Goal: Task Accomplishment & Management: Use online tool/utility

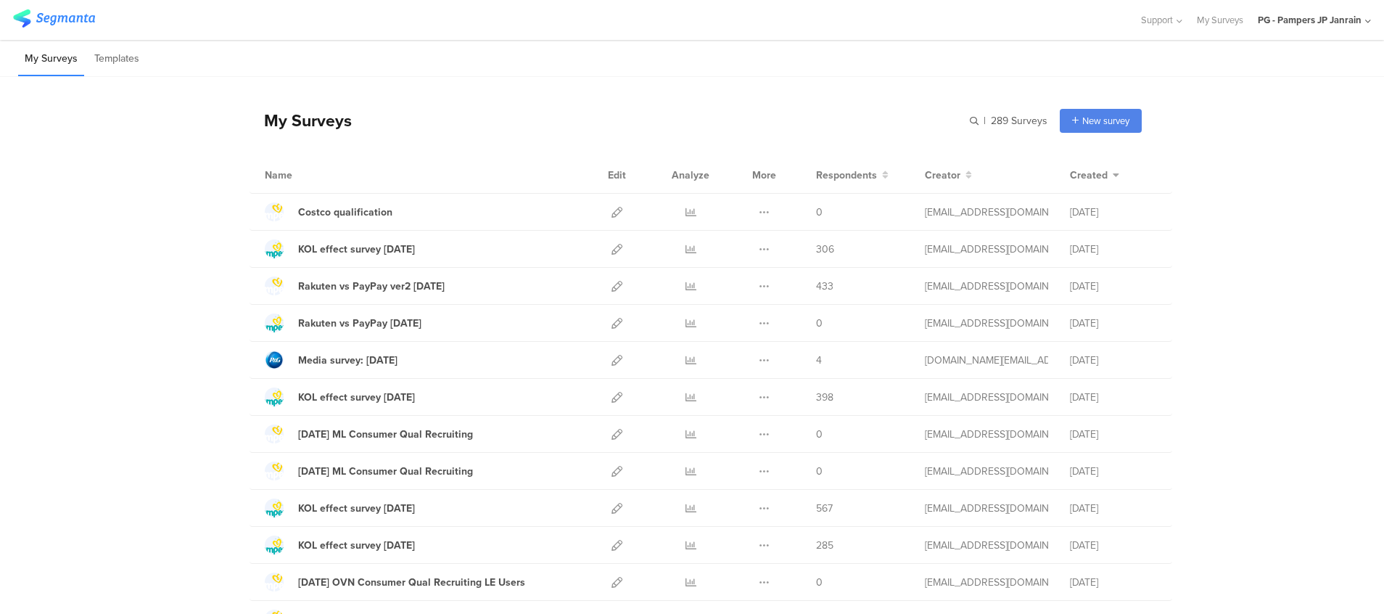
scroll to position [109, 0]
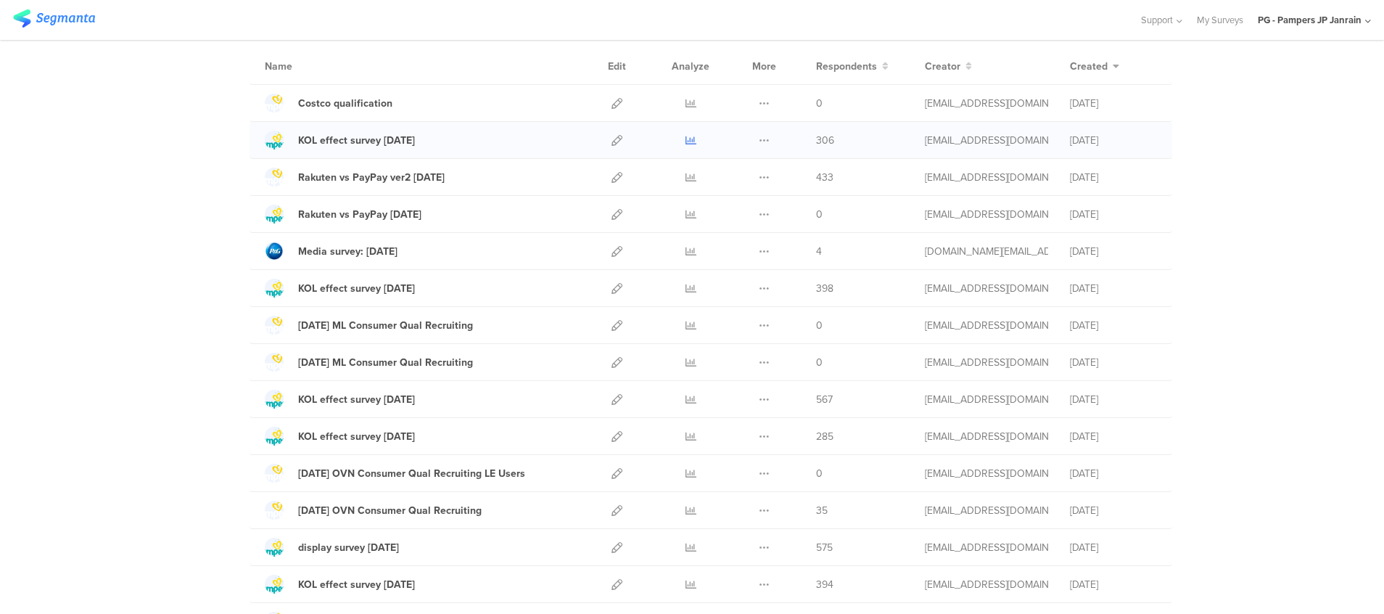
click at [685, 139] on icon at bounding box center [690, 140] width 11 height 11
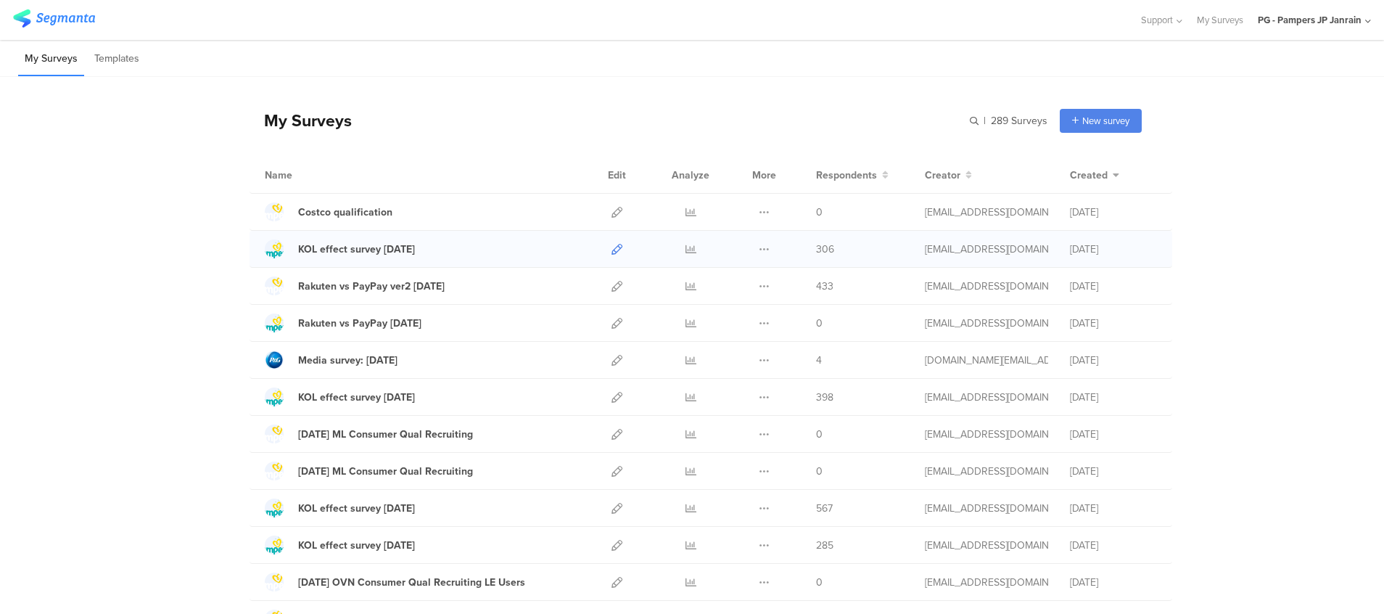
click at [614, 244] on icon at bounding box center [616, 249] width 11 height 11
click at [611, 247] on icon at bounding box center [616, 249] width 11 height 11
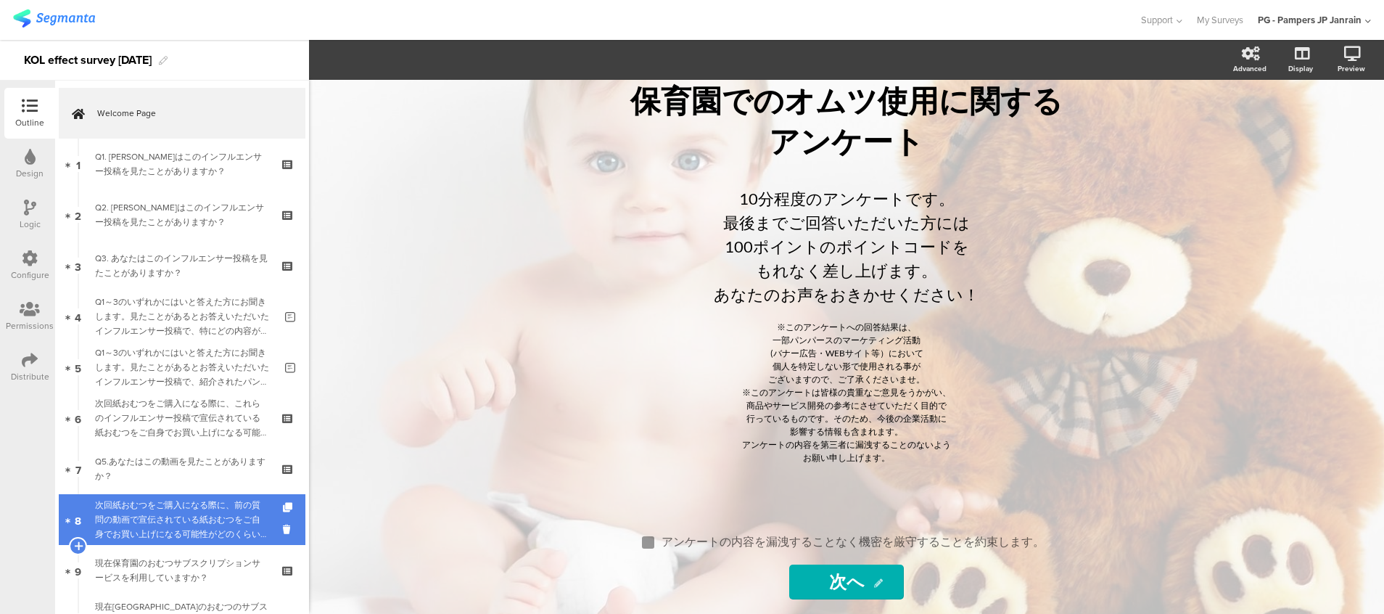
scroll to position [218, 0]
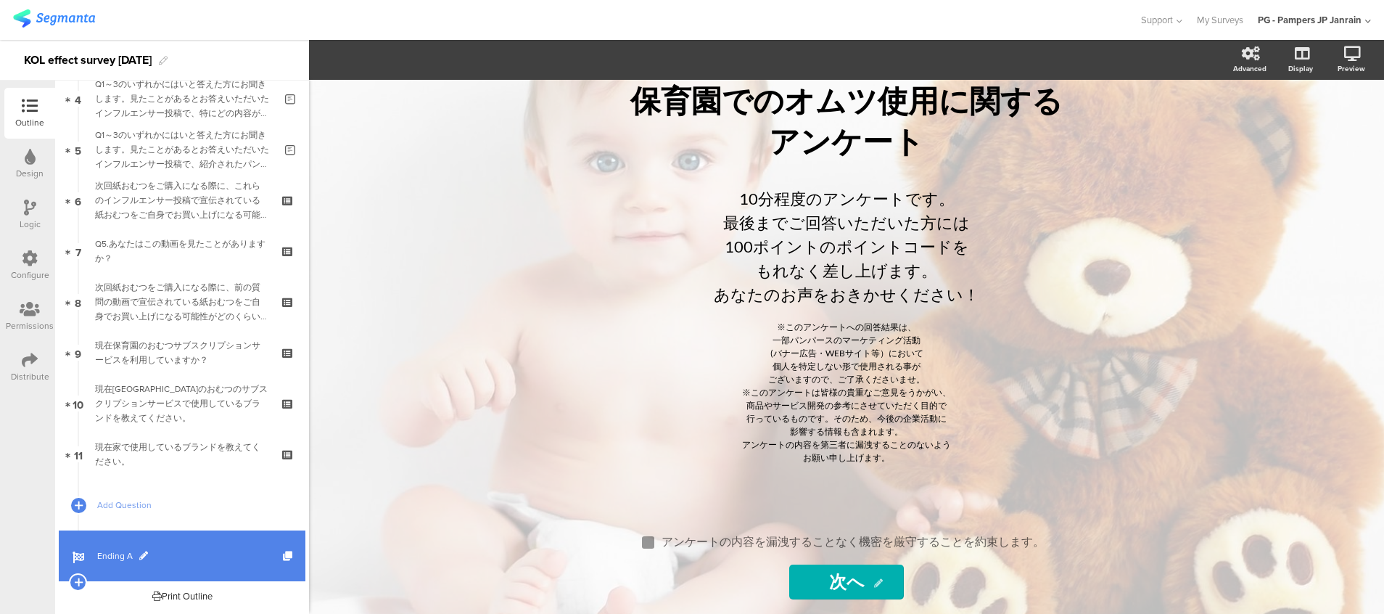
click at [212, 566] on link "Ending A" at bounding box center [182, 555] width 247 height 51
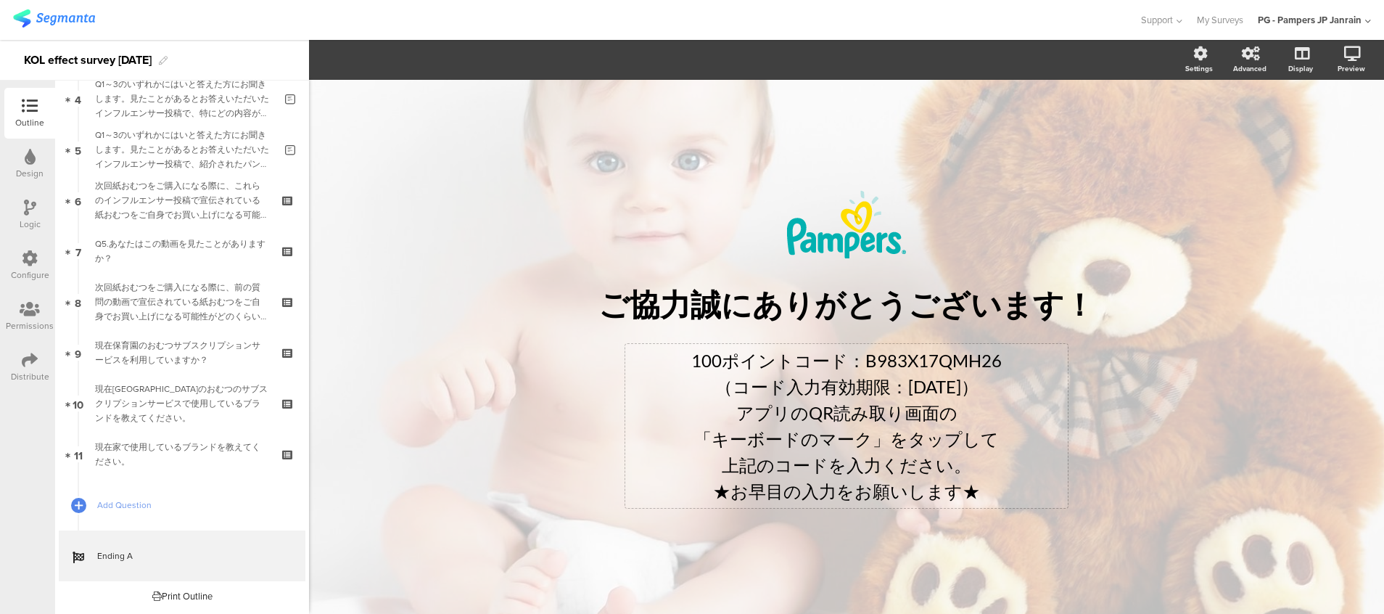
click at [973, 355] on div "100ポイントコード：B983X17QMH26 （コード入力有効期限：2025年9月11日） アプリのQR読み取り画面の 「キーボードのマーク」をタップして …" at bounding box center [846, 425] width 435 height 157
click at [974, 376] on p "（コード入力有効期限：2025年9月11日）" at bounding box center [846, 386] width 435 height 26
click at [695, 173] on div "/ ご協力誠にありがとうございます！ ご協力誠にありがとうございます！ 100ポイントコード：B983X17QMH26 （コード入力有効期限：2025年9月1…" at bounding box center [846, 347] width 580 height 358
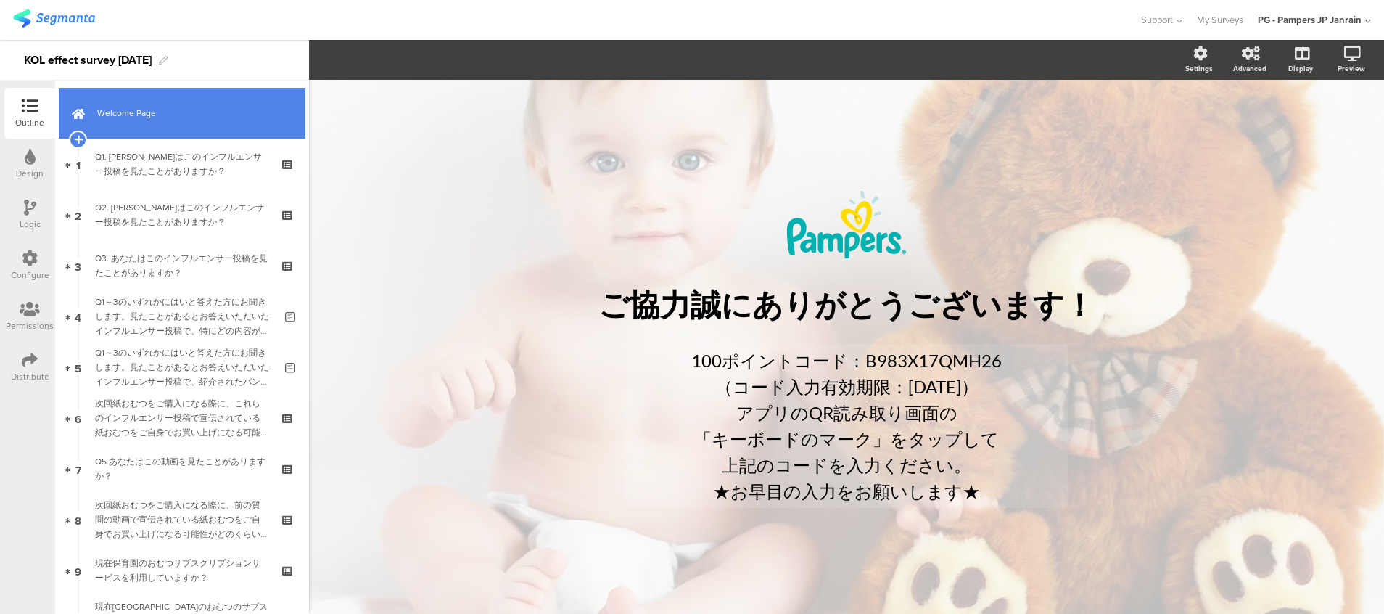
click at [120, 129] on link "Welcome Page" at bounding box center [182, 113] width 247 height 51
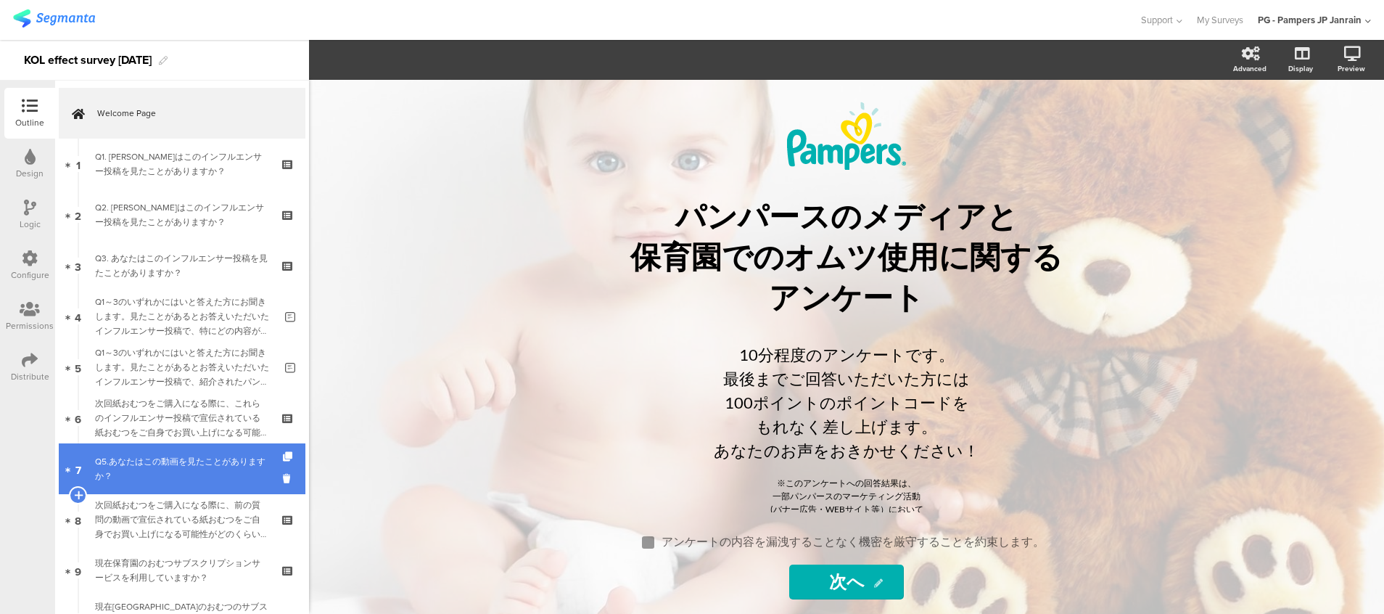
scroll to position [218, 0]
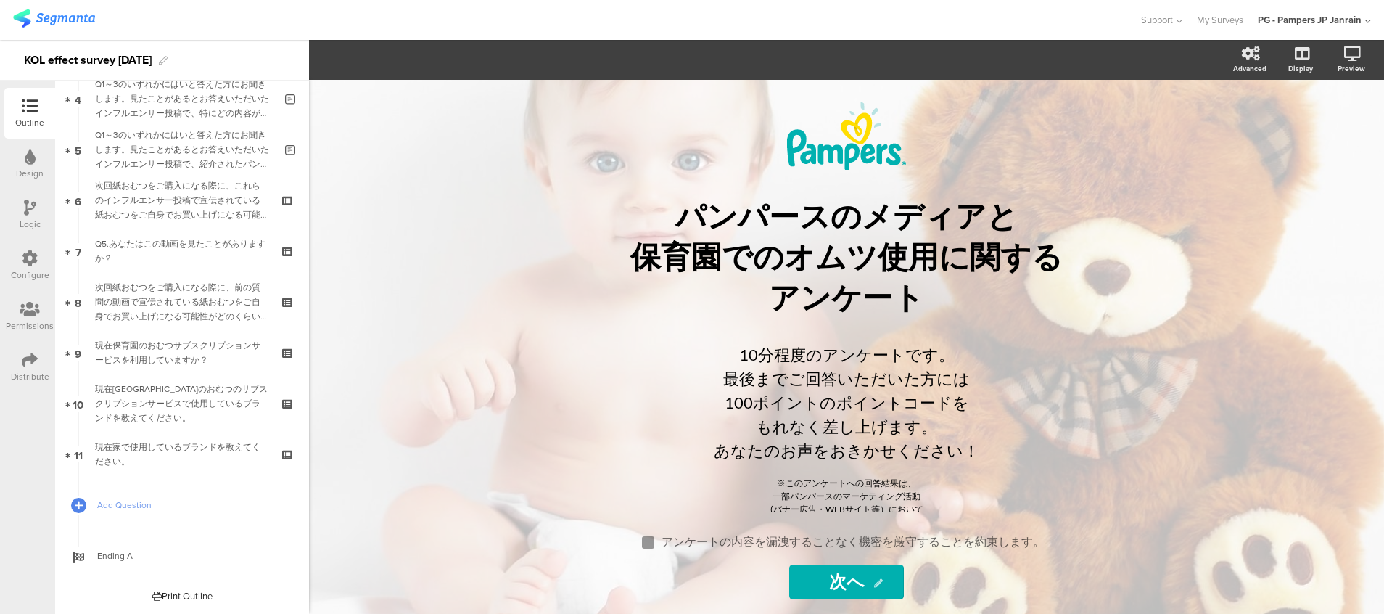
click at [38, 352] on div "Distribute" at bounding box center [29, 367] width 51 height 51
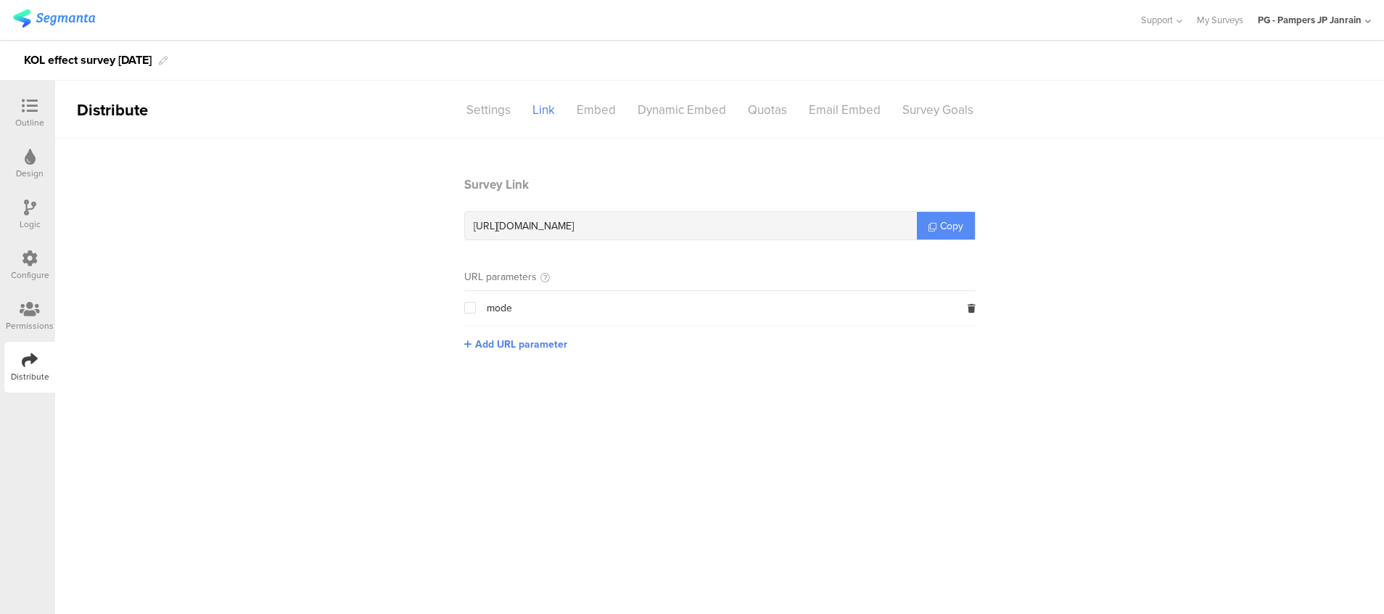
click at [940, 218] on span "Copy" at bounding box center [951, 225] width 23 height 15
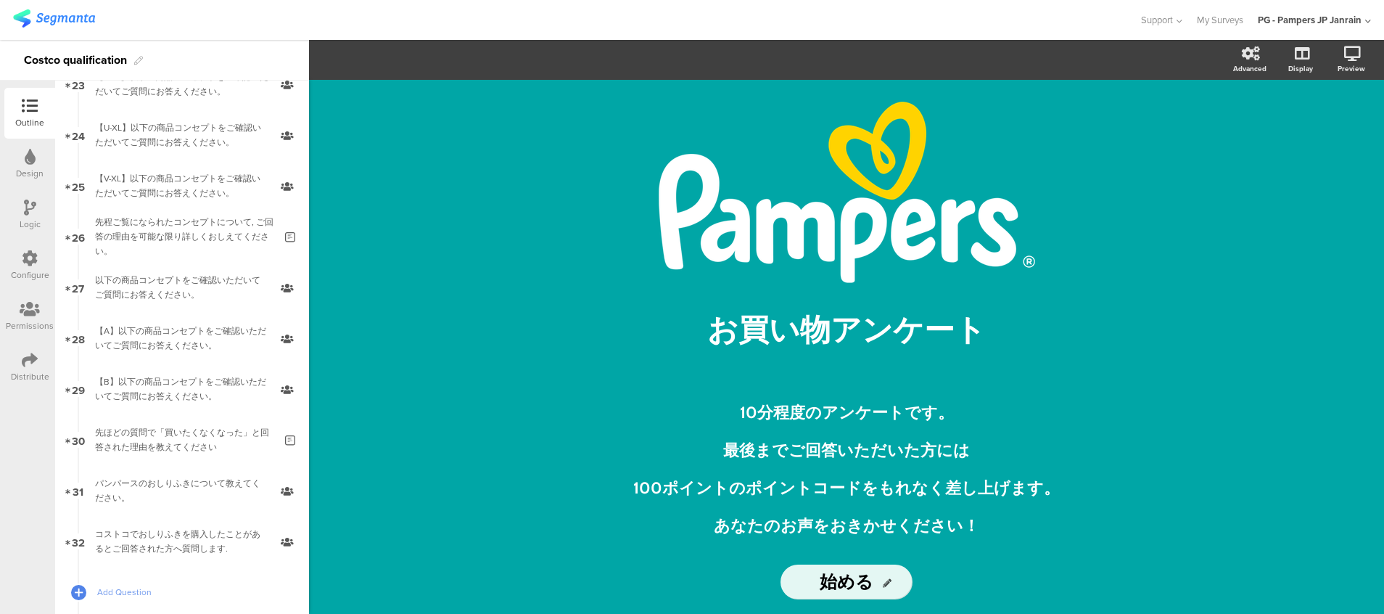
scroll to position [1284, 0]
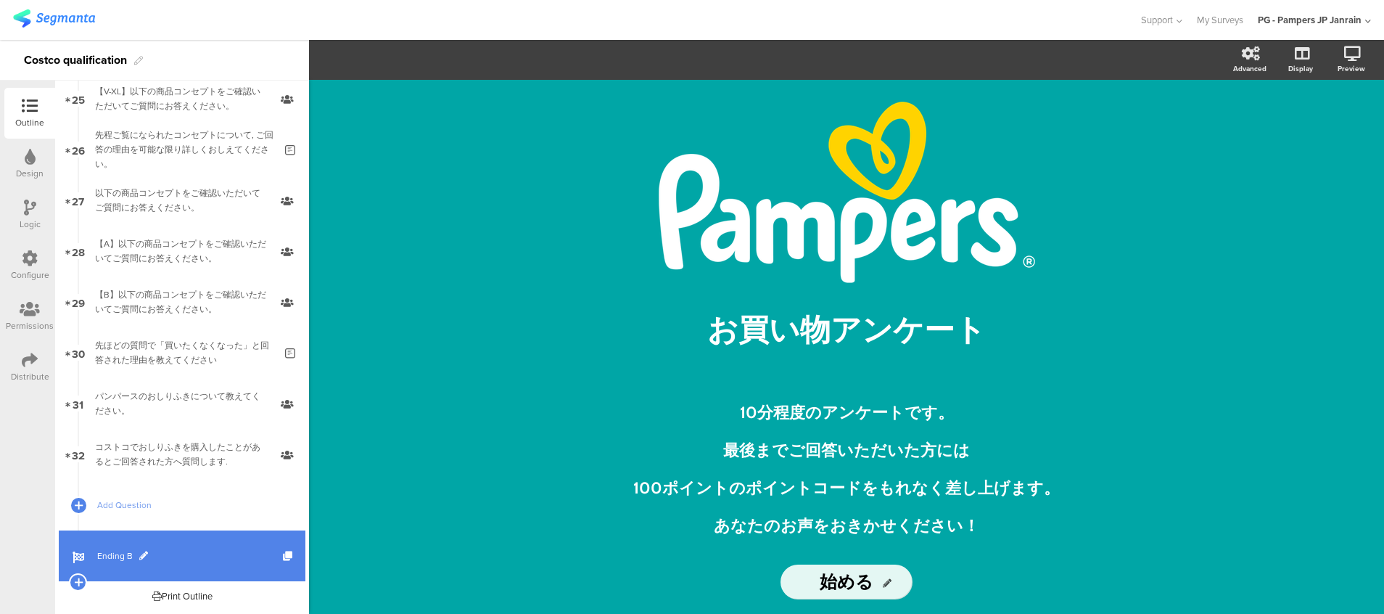
click at [104, 556] on span "Ending B" at bounding box center [190, 555] width 186 height 15
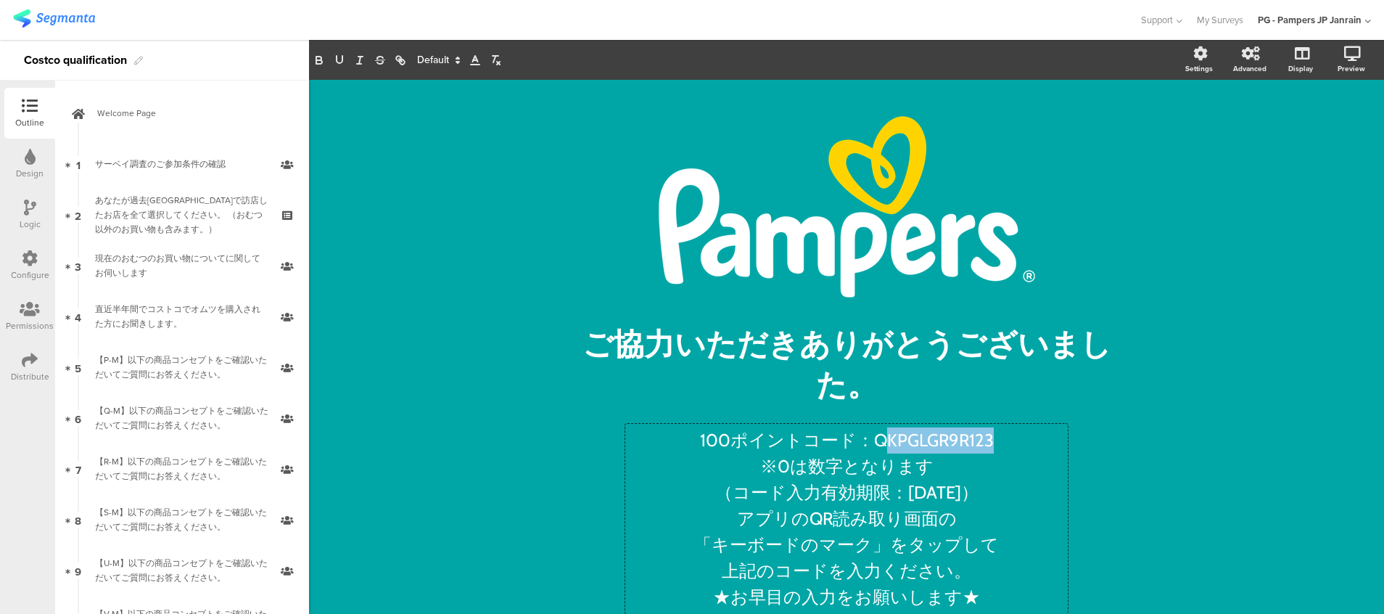
drag, startPoint x: 870, startPoint y: 407, endPoint x: 979, endPoint y: 430, distance: 111.9
click at [979, 430] on div "/ ご協力いただきありがとうございました。 ご協力いただきありがとうございました。 100ポイントコード：QKPGLGR9R123 ※0は数字となります （コ…" at bounding box center [846, 362] width 580 height 537
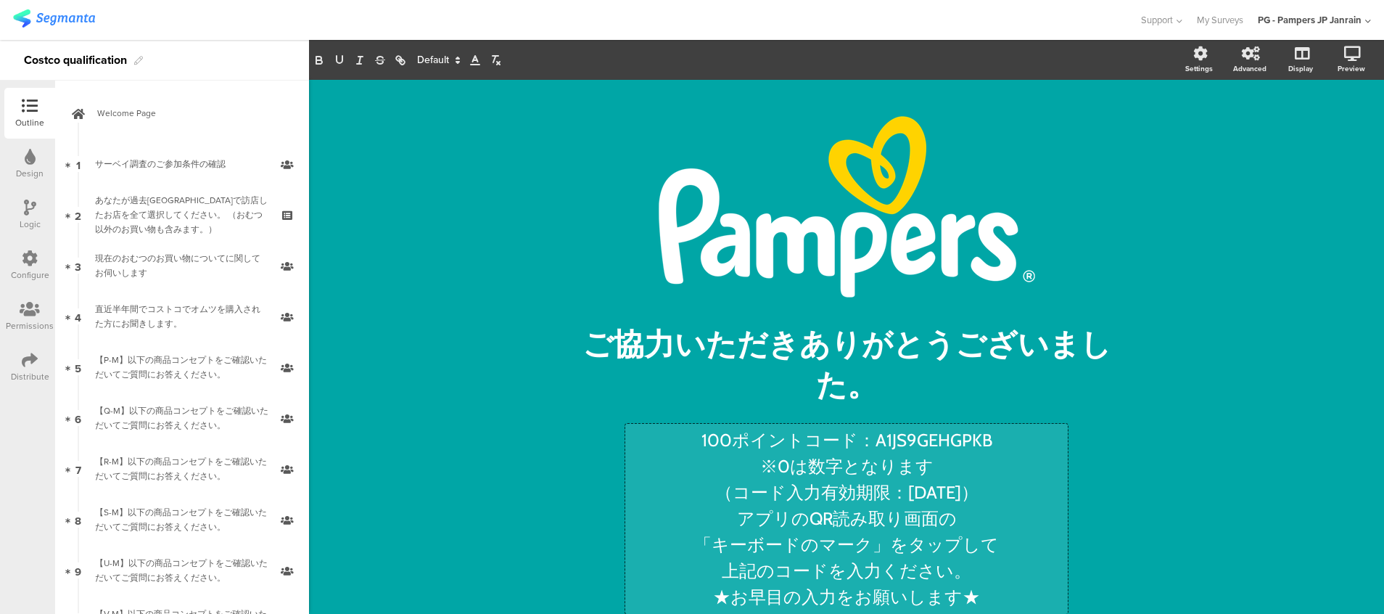
scroll to position [40, 0]
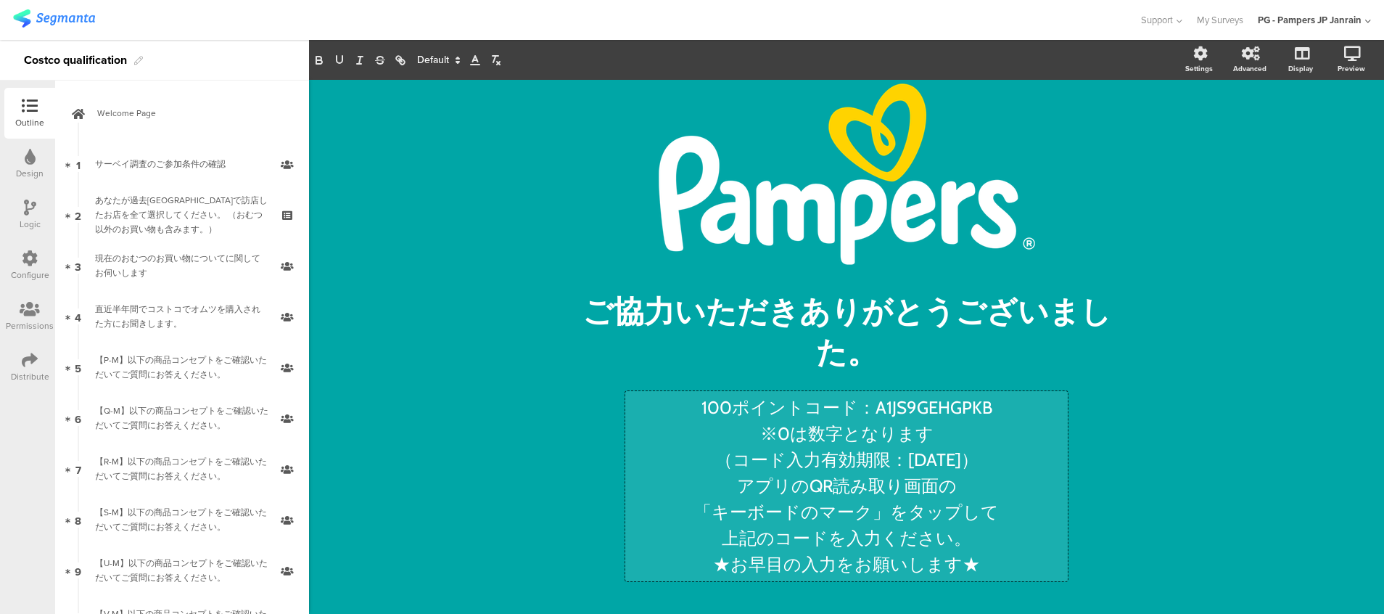
click at [962, 458] on p "（コード入力有効期限：2025年9月1日）" at bounding box center [846, 460] width 435 height 26
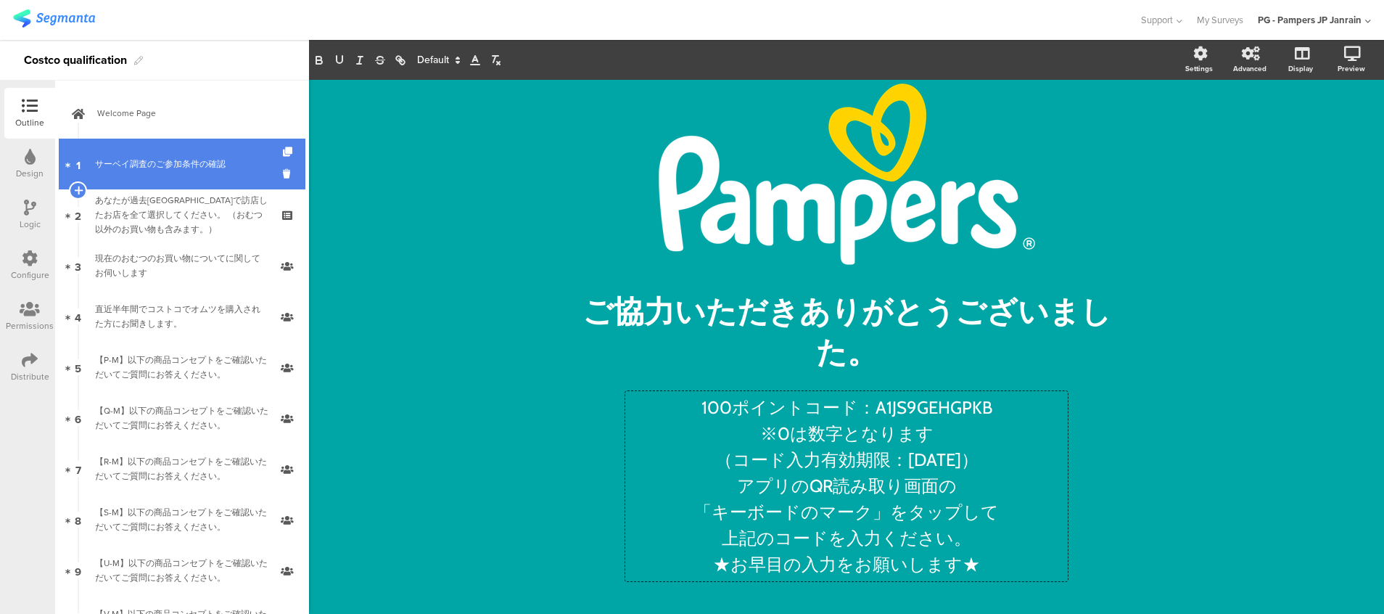
click at [173, 178] on link "1 サーベイ調査のご参加条件の確認" at bounding box center [182, 164] width 247 height 51
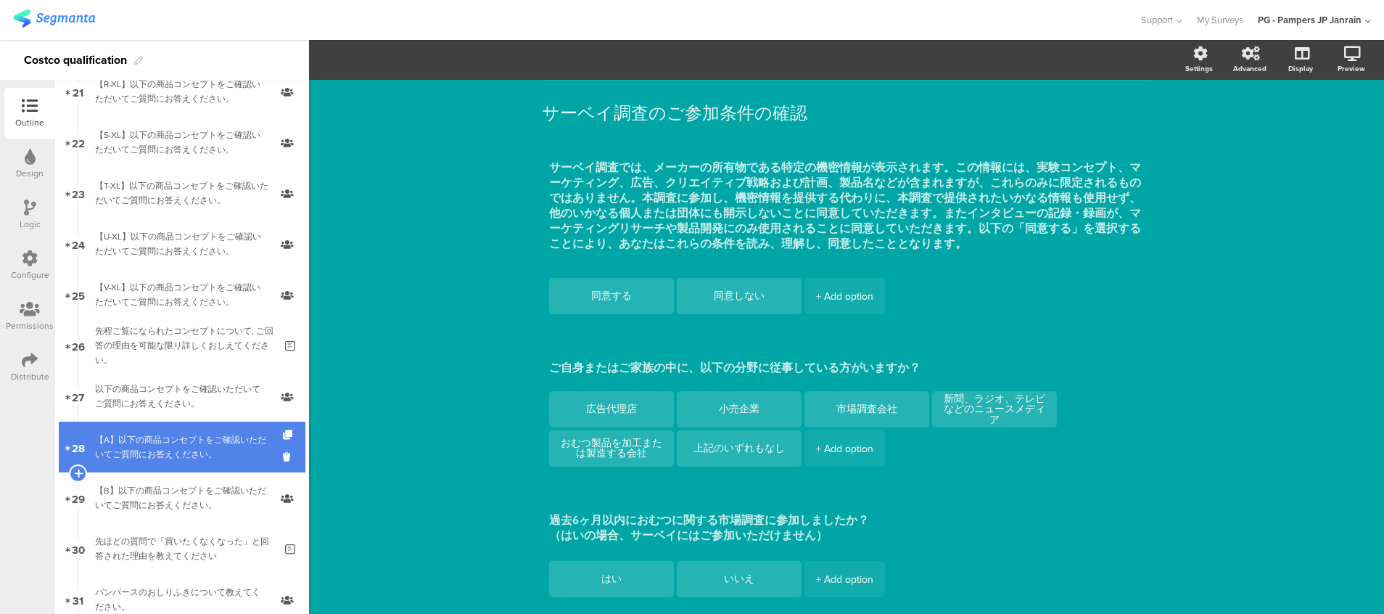
scroll to position [1284, 0]
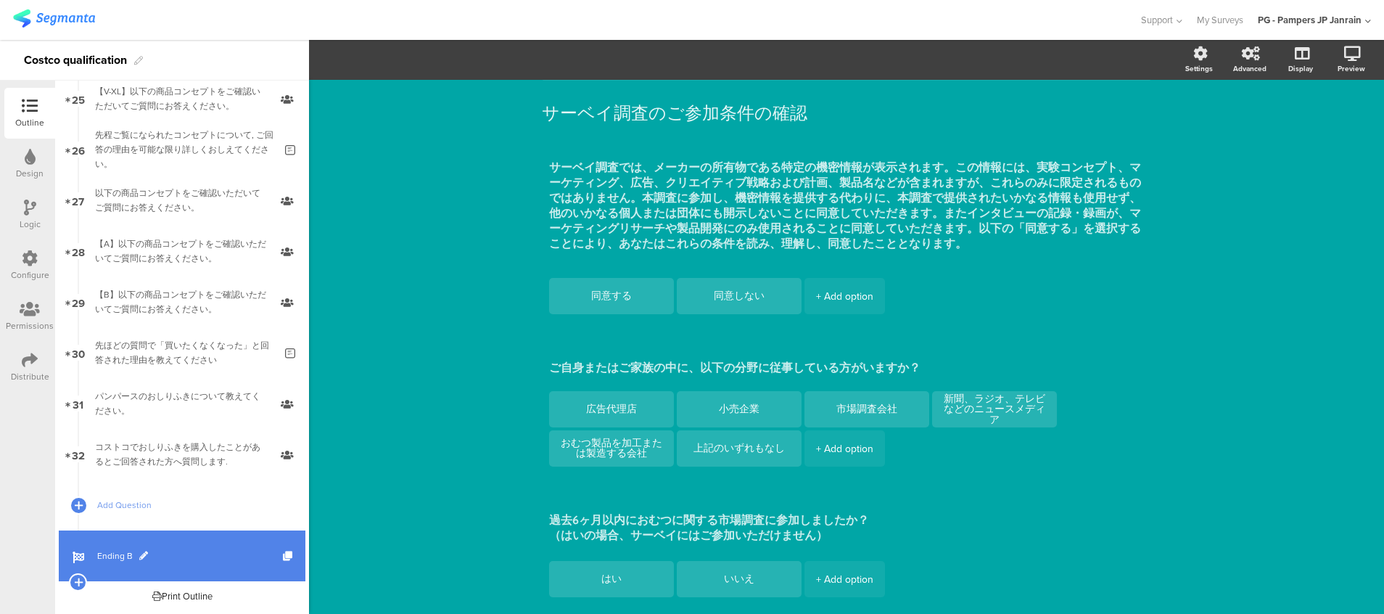
click at [98, 552] on span "Ending B" at bounding box center [190, 555] width 186 height 15
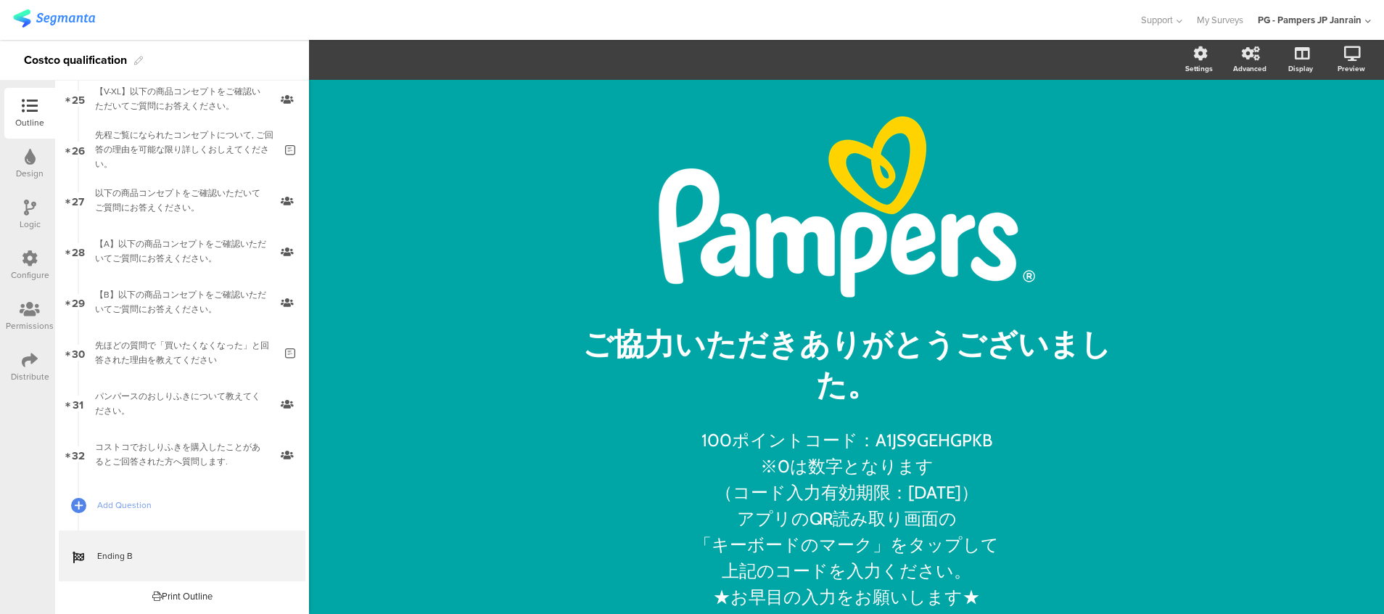
click at [16, 372] on div "Distribute" at bounding box center [30, 376] width 38 height 13
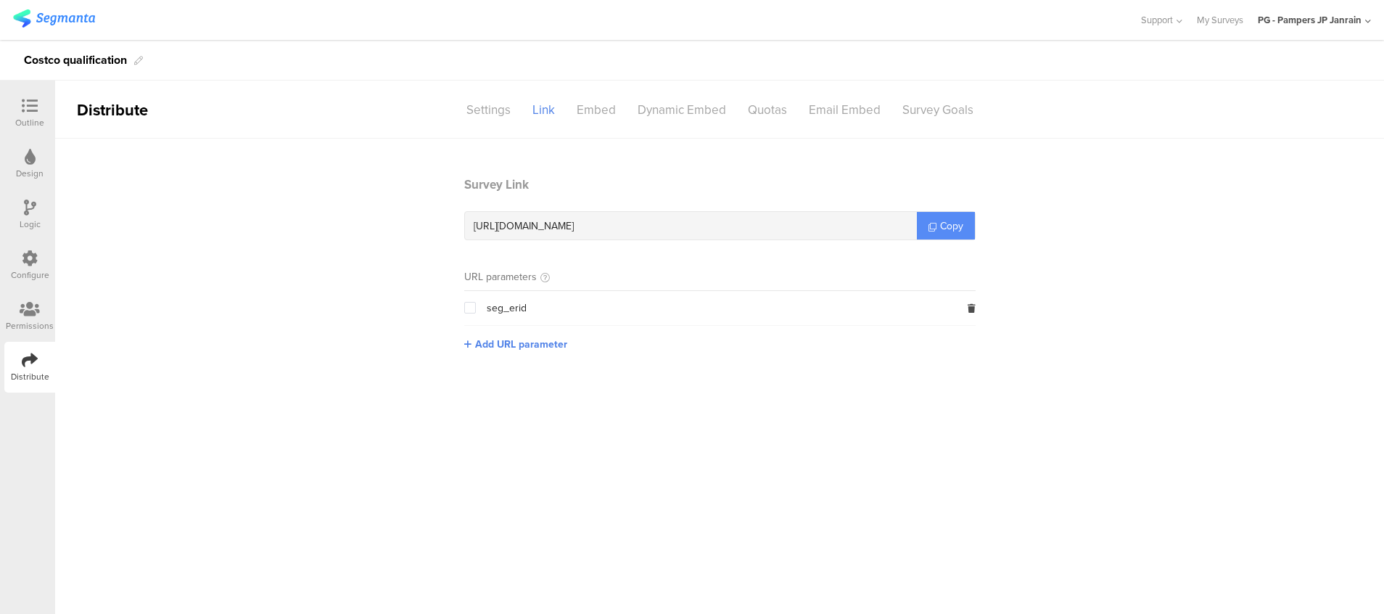
click at [940, 220] on span "Copy" at bounding box center [951, 225] width 23 height 15
click at [943, 222] on span "Copy" at bounding box center [951, 225] width 23 height 15
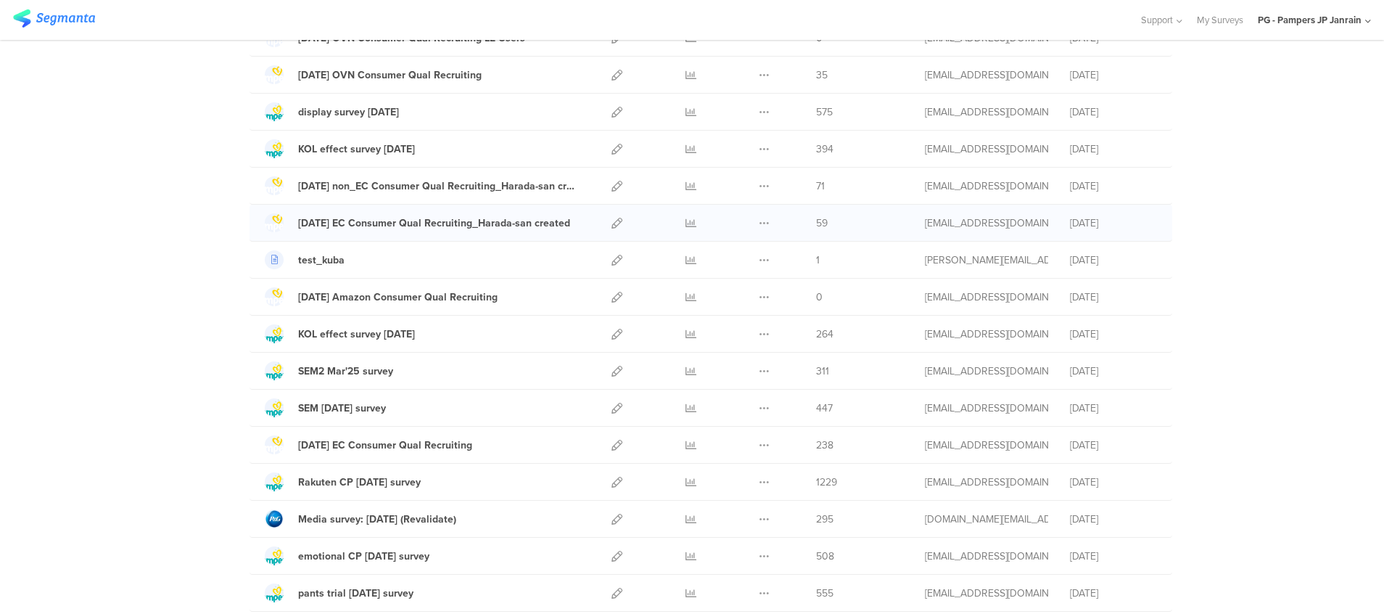
scroll to position [653, 0]
